Goal: Use online tool/utility: Utilize a website feature to perform a specific function

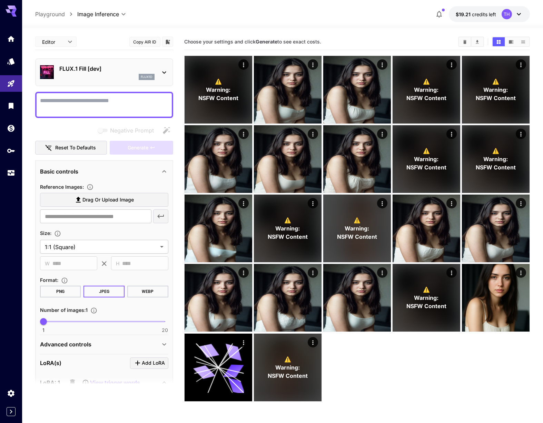
click at [388, 15] on div "**********" at bounding box center [282, 14] width 495 height 16
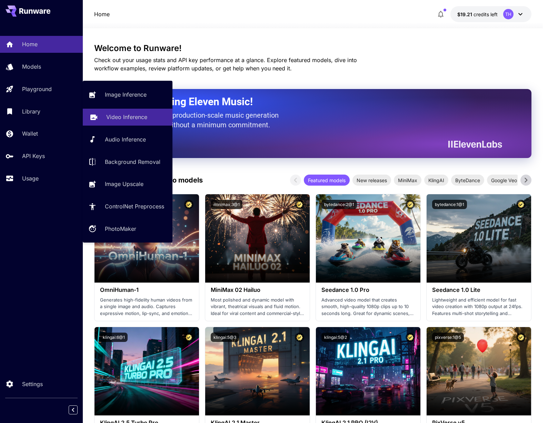
click at [120, 116] on p "Video Inference" at bounding box center [126, 117] width 41 height 8
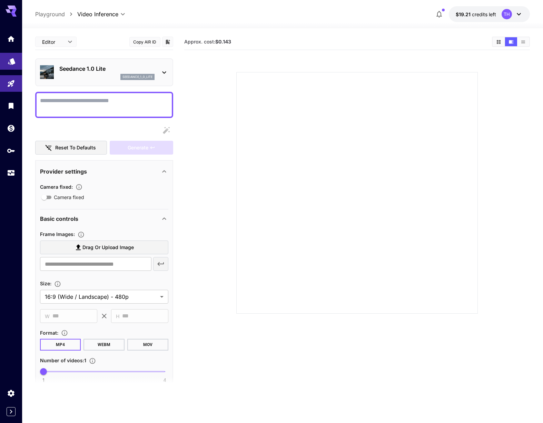
click at [3, 59] on link at bounding box center [11, 61] width 22 height 17
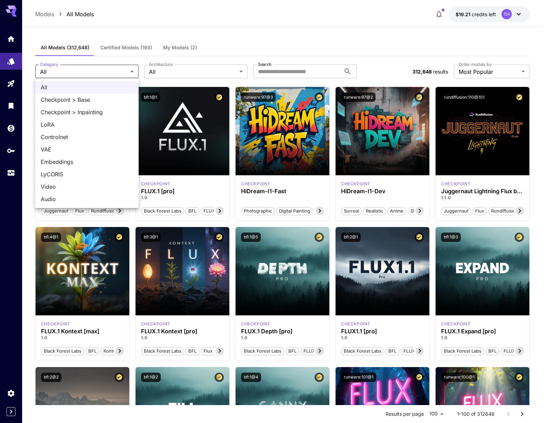
drag, startPoint x: 83, startPoint y: 194, endPoint x: 80, endPoint y: 185, distance: 9.8
click at [80, 185] on ul "All Checkpoint > Base Checkpoint > Inpainting LoRA Controlnet VAE Embeddings Ly…" at bounding box center [86, 143] width 103 height 130
click at [80, 185] on span "Video" at bounding box center [87, 186] width 92 height 8
type input "*****"
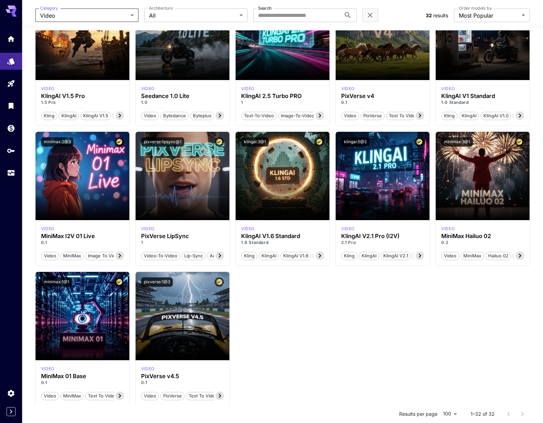
scroll to position [687, 0]
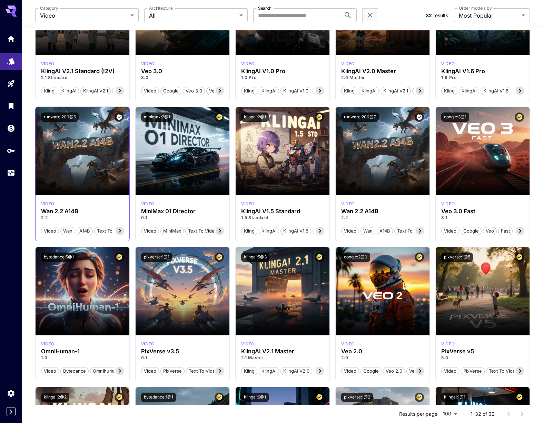
click at [118, 231] on icon at bounding box center [120, 231] width 8 height 8
click at [421, 233] on icon at bounding box center [420, 231] width 8 height 8
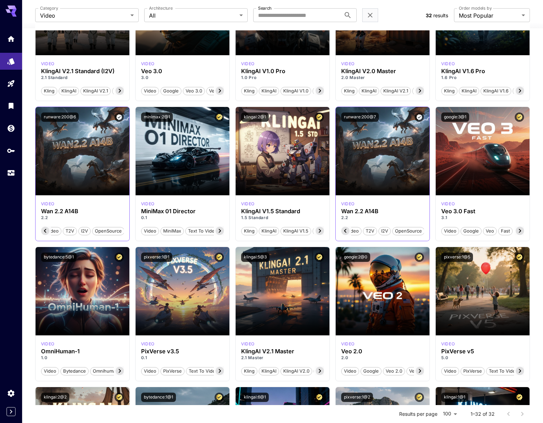
click at [421, 233] on span "OpenSource" at bounding box center [409, 231] width 32 height 7
click at [59, 116] on button "runware:200@6" at bounding box center [60, 116] width 38 height 9
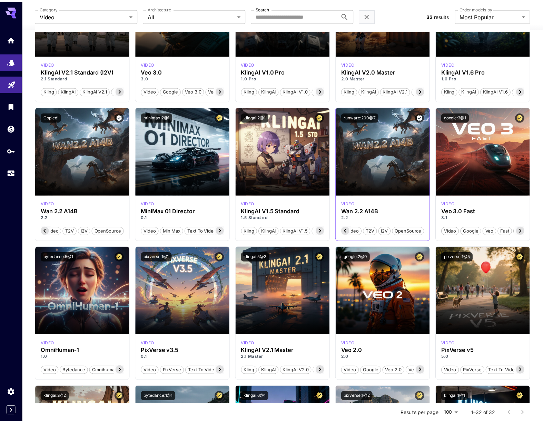
scroll to position [0, 117]
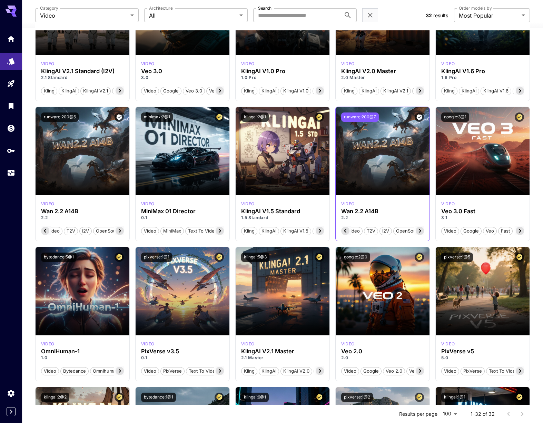
click at [369, 114] on button "runware:200@7" at bounding box center [360, 116] width 38 height 9
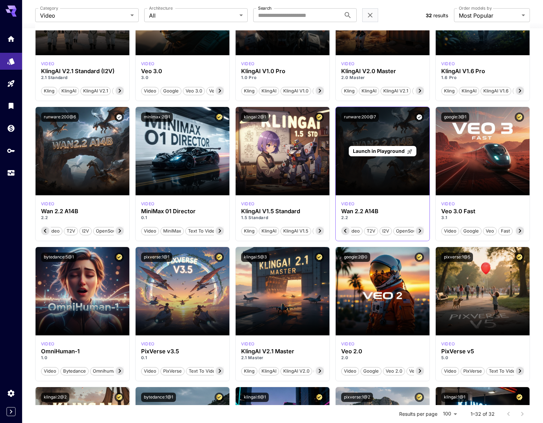
click at [385, 150] on span "Launch in Playground" at bounding box center [379, 151] width 52 height 6
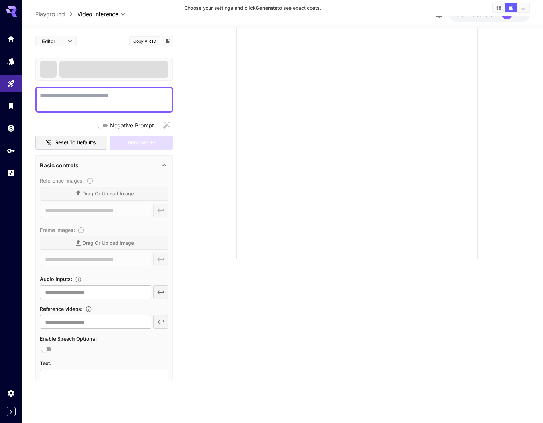
scroll to position [55, 0]
type input "**********"
type input "****"
type input "***"
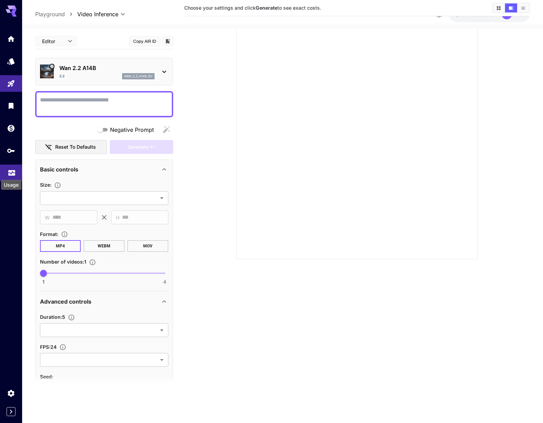
click at [9, 173] on icon "Usage" at bounding box center [11, 171] width 7 height 3
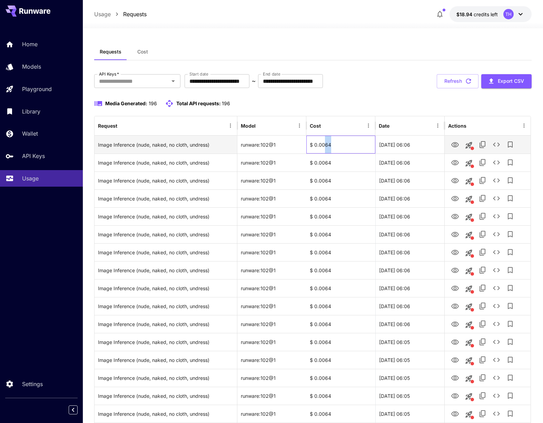
drag, startPoint x: 326, startPoint y: 145, endPoint x: 337, endPoint y: 145, distance: 10.7
click at [336, 145] on div "$ 0.0064" at bounding box center [340, 145] width 69 height 18
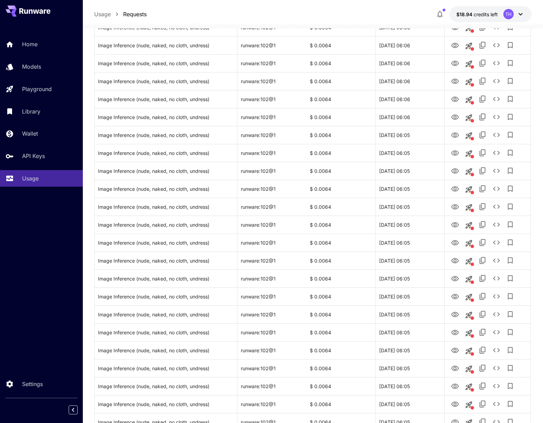
scroll to position [483, 0]
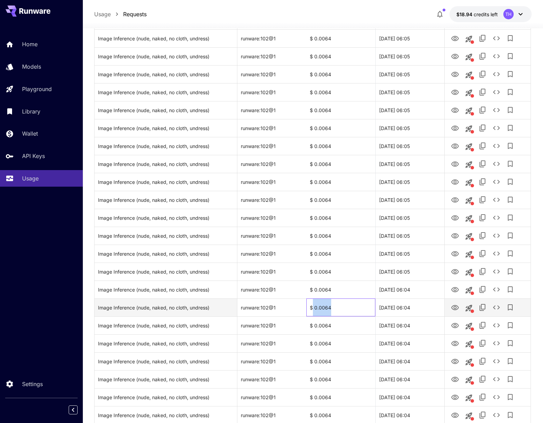
drag, startPoint x: 330, startPoint y: 311, endPoint x: 312, endPoint y: 306, distance: 19.7
click at [312, 306] on div "$ 0.0064" at bounding box center [340, 307] width 69 height 18
copy div "0.0064"
